Goal: Information Seeking & Learning: Learn about a topic

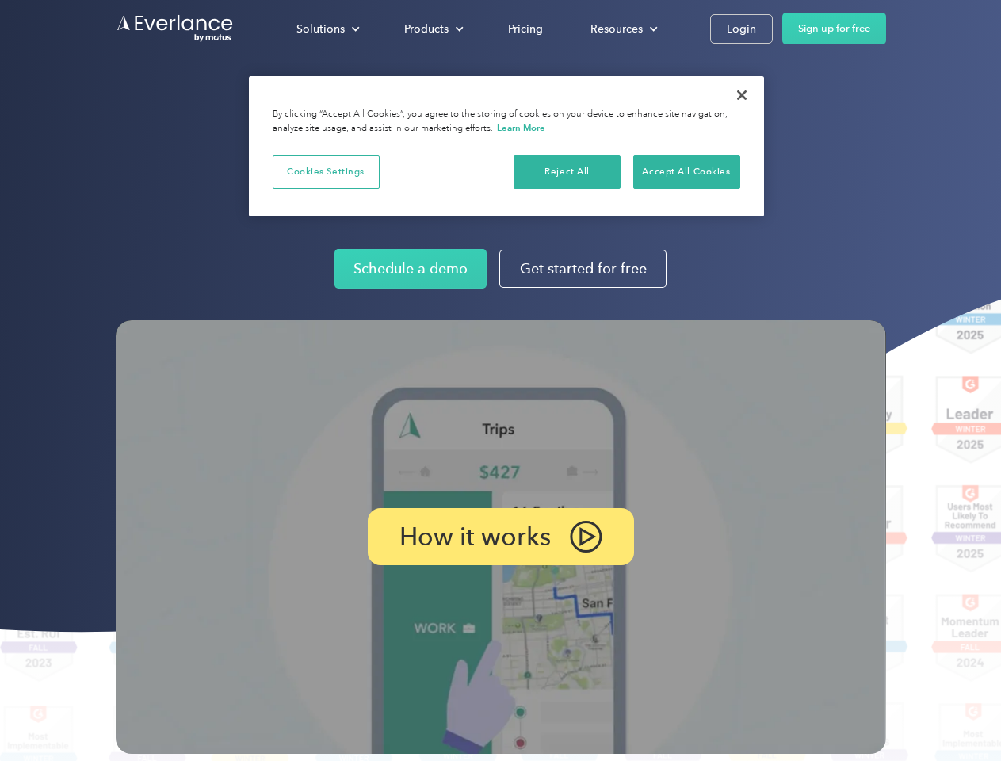
click at [500, 380] on img at bounding box center [501, 537] width 771 height 434
click at [327, 29] on div "Solutions" at bounding box center [320, 29] width 48 height 20
click at [432, 29] on div "Products" at bounding box center [426, 29] width 44 height 20
click at [622, 29] on div "Resources" at bounding box center [617, 29] width 52 height 20
click at [500, 537] on p "How it works" at bounding box center [475, 536] width 151 height 19
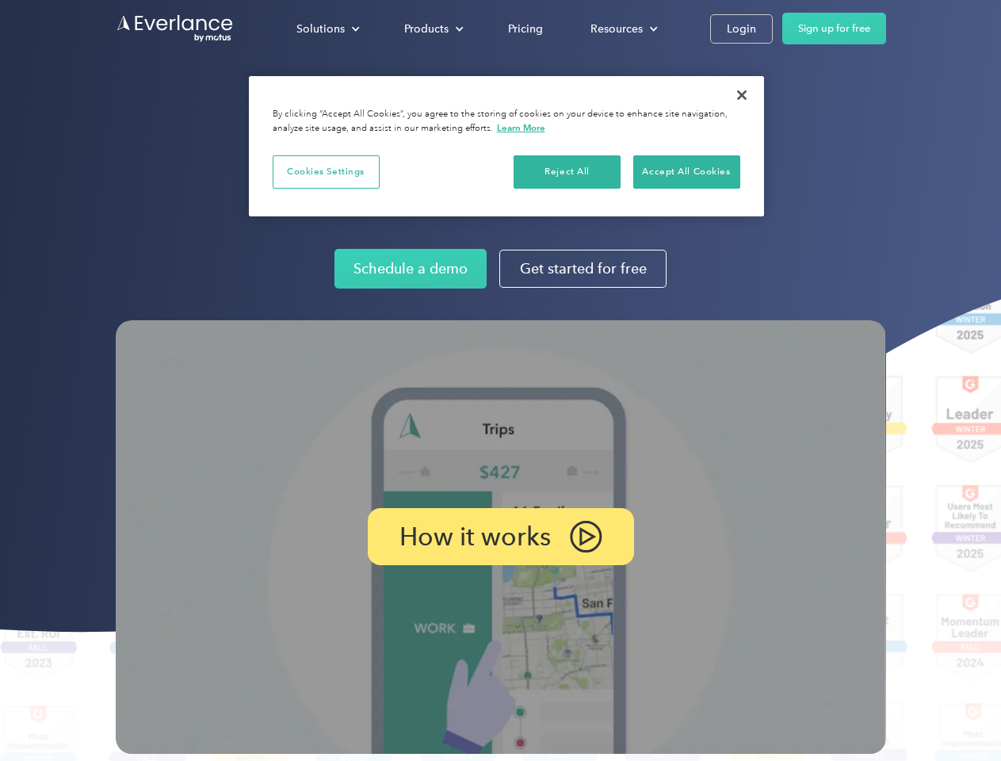
click at [326, 171] on button "Cookies Settings" at bounding box center [326, 171] width 107 height 33
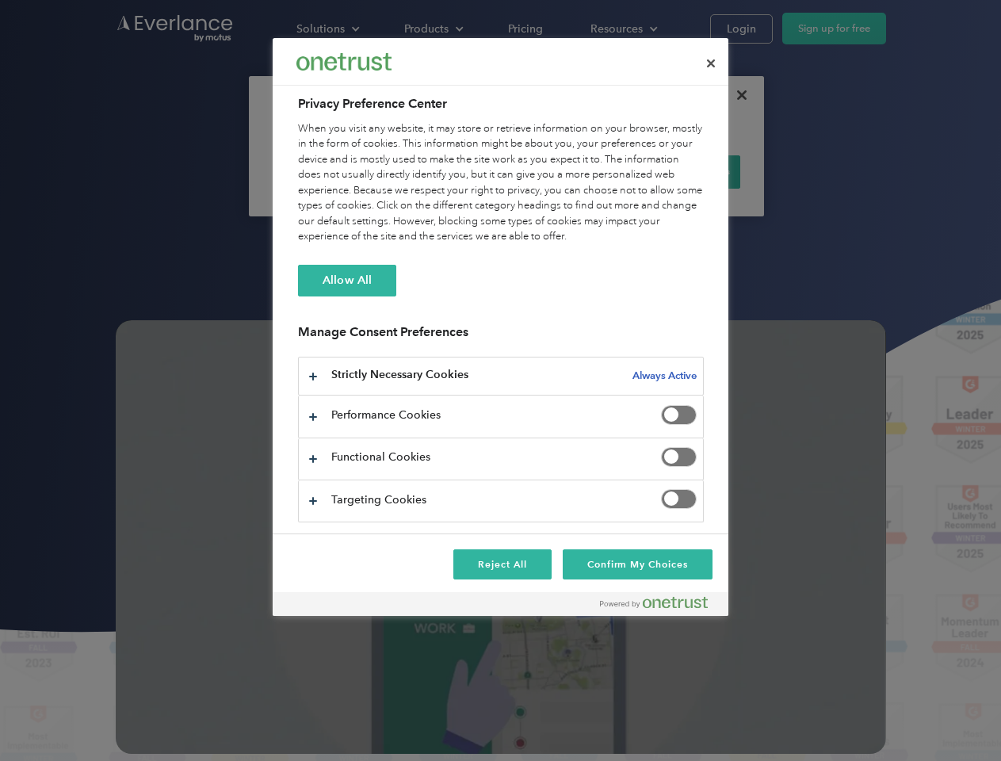
click at [568, 171] on div "When you visit any website, it may store or retrieve information on your browse…" at bounding box center [501, 183] width 406 height 124
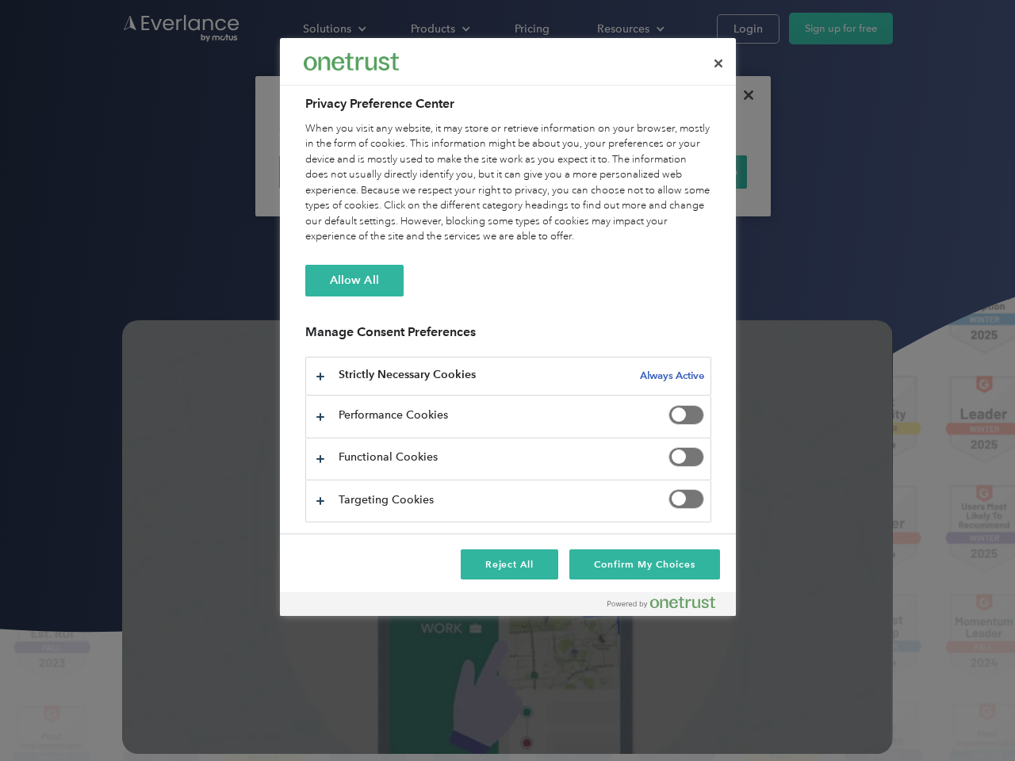
click at [686, 171] on div "When you visit any website, it may store or retrieve information on your browse…" at bounding box center [508, 183] width 406 height 124
click at [742, 95] on div at bounding box center [507, 380] width 1015 height 761
